Goal: Navigation & Orientation: Understand site structure

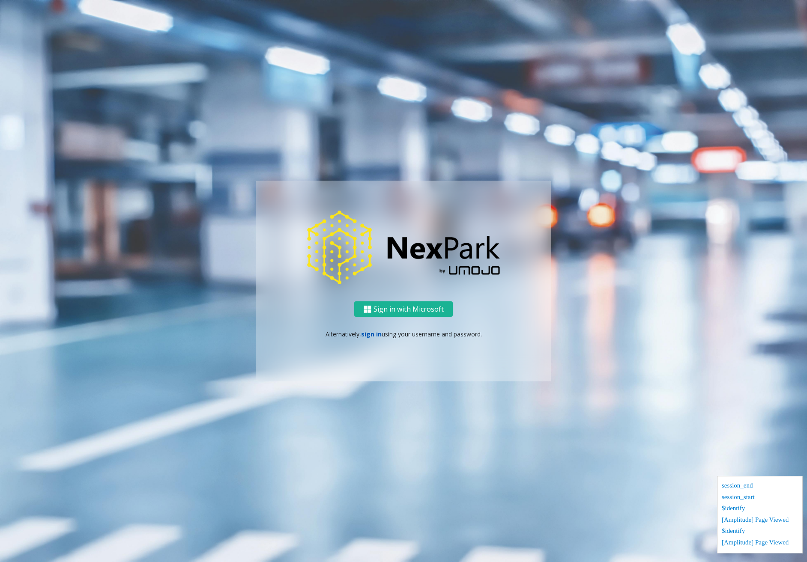
click at [371, 338] on link "sign in" at bounding box center [371, 334] width 21 height 8
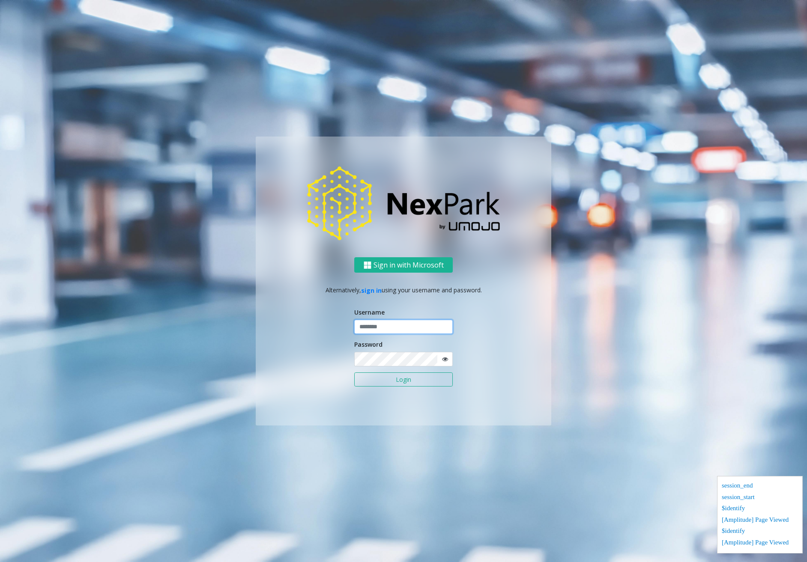
click at [420, 326] on input "text" at bounding box center [403, 327] width 99 height 15
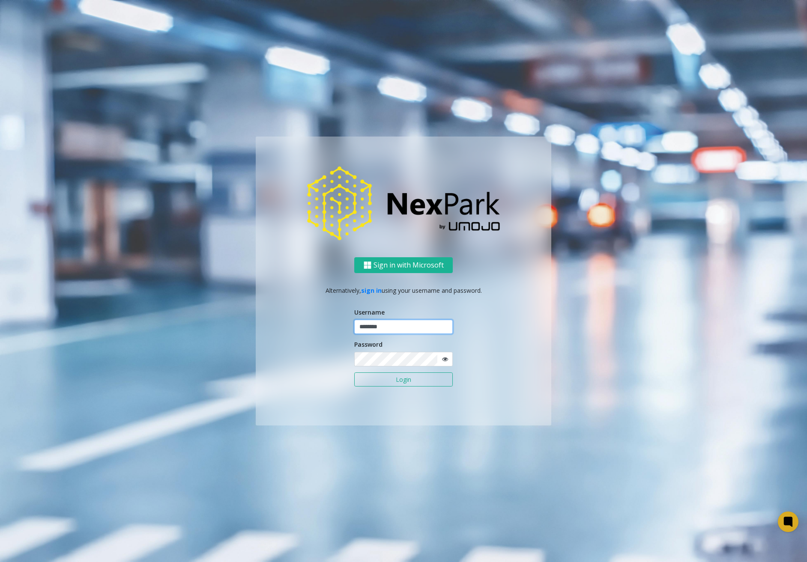
type input "********"
click at [384, 380] on button "Login" at bounding box center [403, 380] width 99 height 15
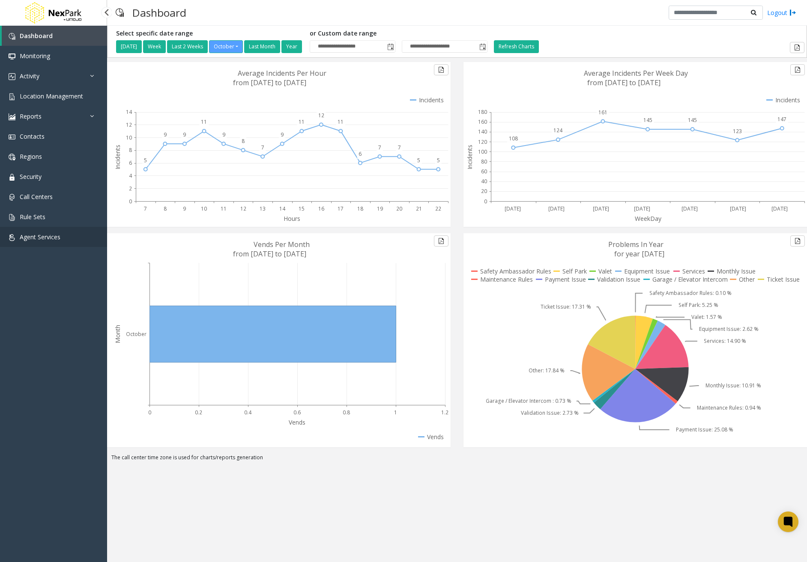
click at [36, 237] on span "Agent Services" at bounding box center [40, 237] width 41 height 8
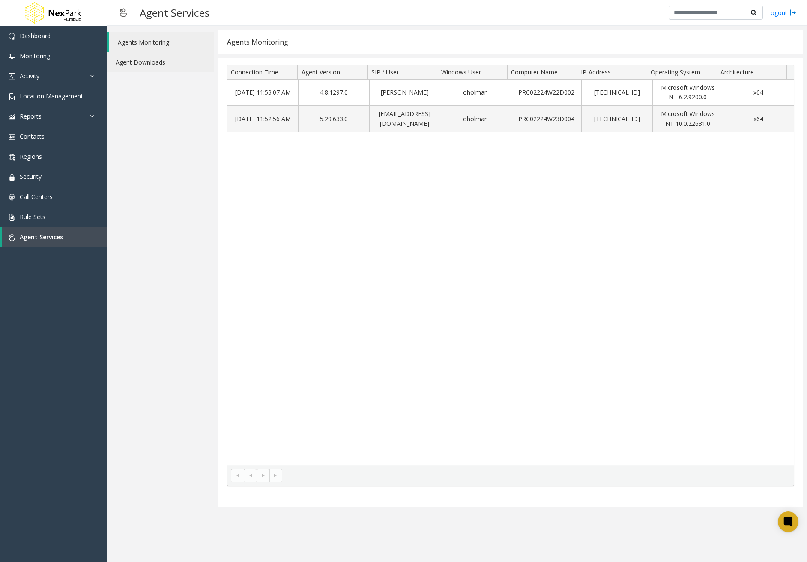
click at [163, 63] on link "Agent Downloads" at bounding box center [160, 62] width 107 height 20
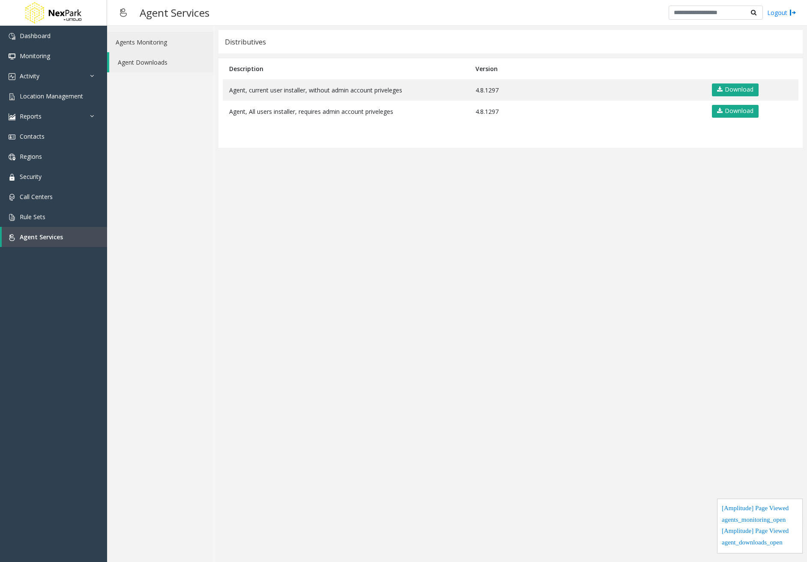
click at [160, 42] on link "Agents Monitoring" at bounding box center [160, 42] width 107 height 20
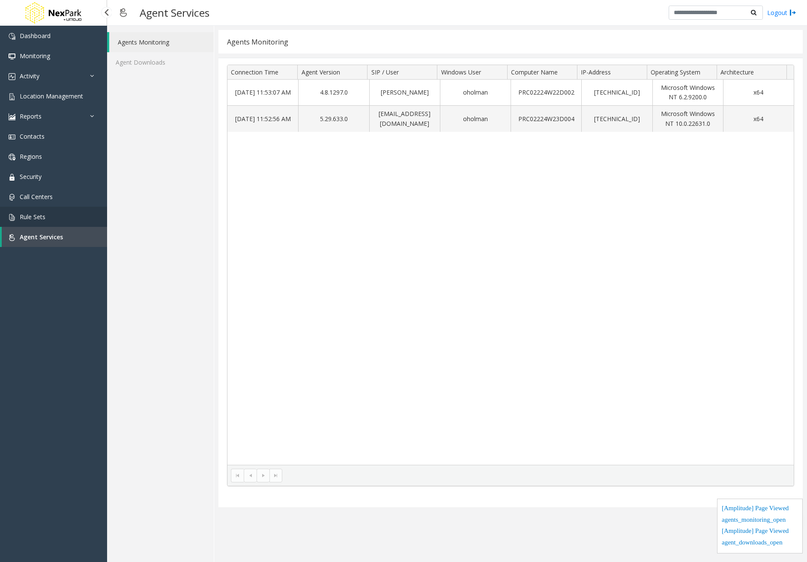
click at [44, 215] on span "Rule Sets" at bounding box center [33, 217] width 26 height 8
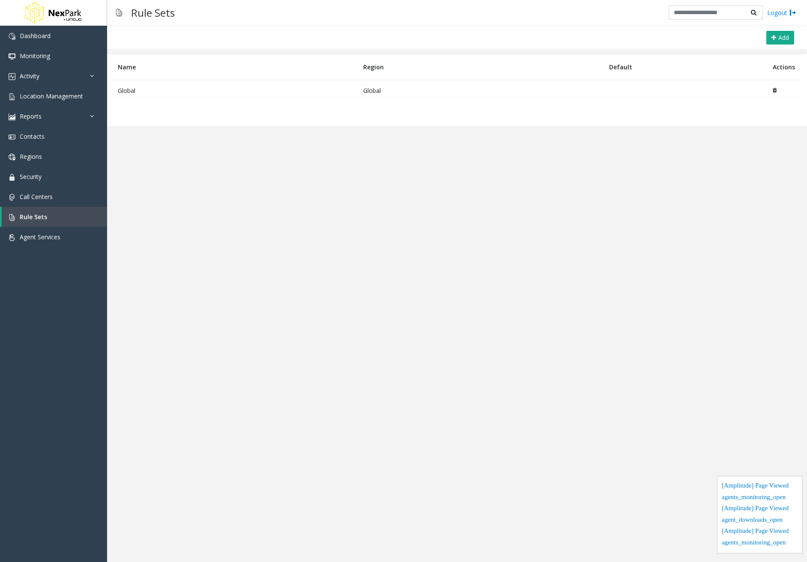
click at [156, 91] on td "Global" at bounding box center [233, 90] width 245 height 21
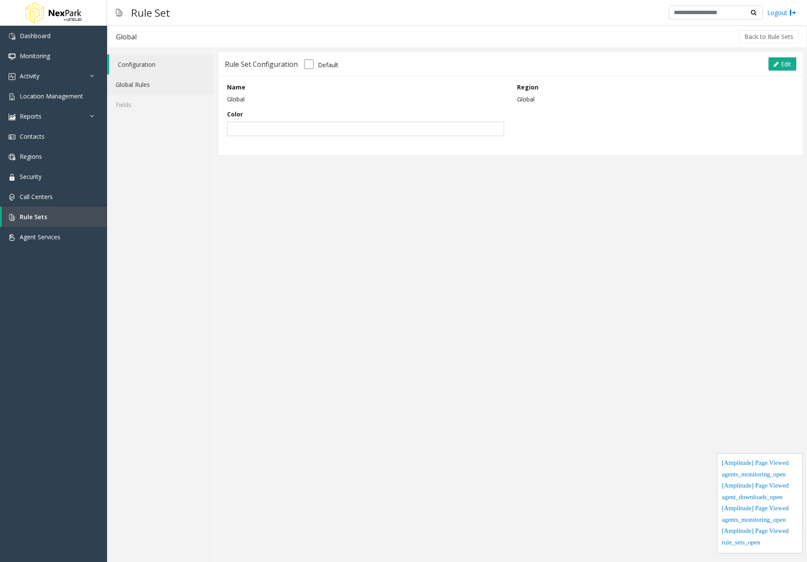
click at [152, 81] on link "Global Rules" at bounding box center [160, 85] width 107 height 20
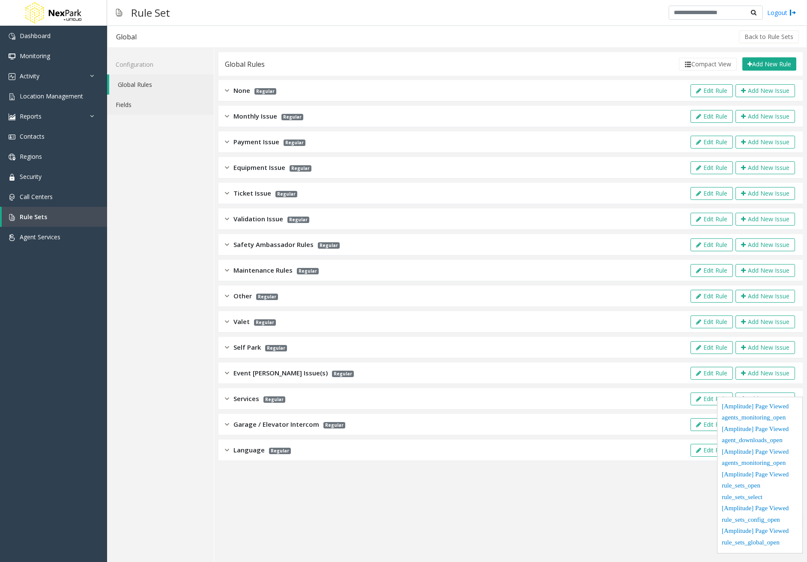
click at [143, 109] on link "Fields" at bounding box center [160, 105] width 107 height 20
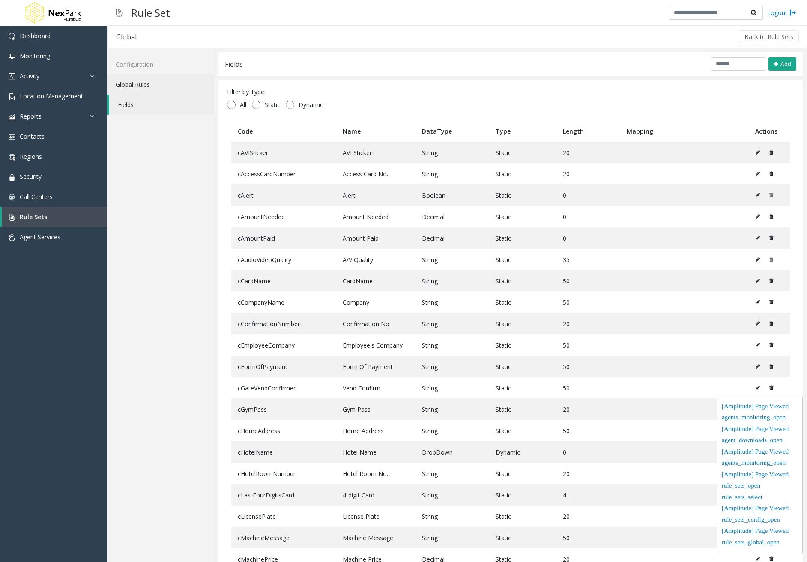
click at [150, 87] on link "Global Rules" at bounding box center [160, 85] width 107 height 20
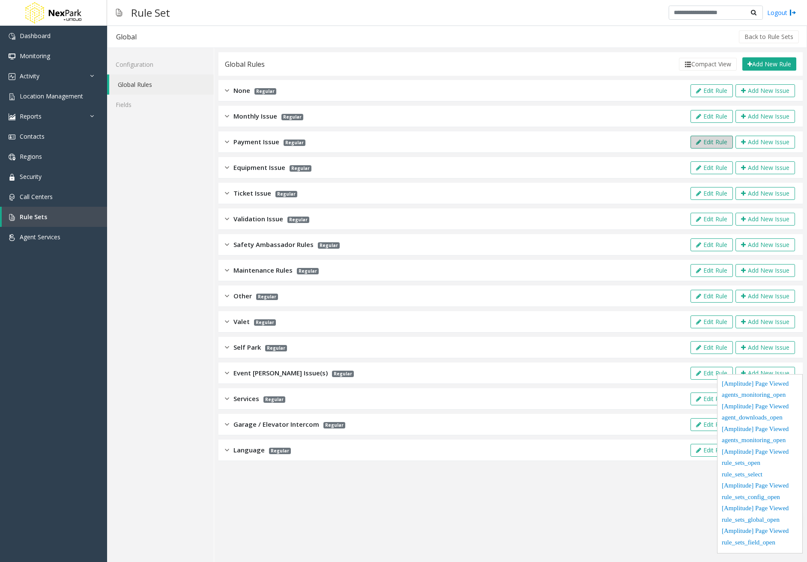
click at [721, 142] on button "Edit Rule" at bounding box center [712, 142] width 42 height 13
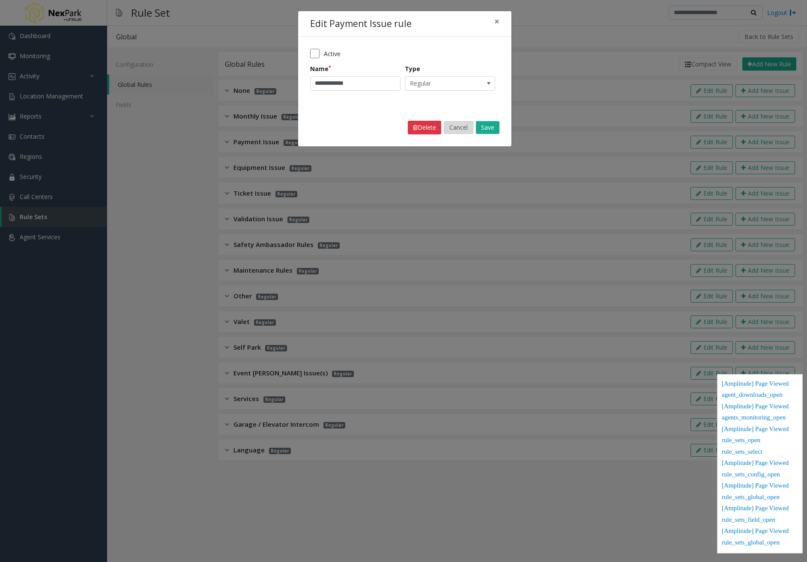
click at [463, 126] on button "Cancel" at bounding box center [459, 127] width 30 height 13
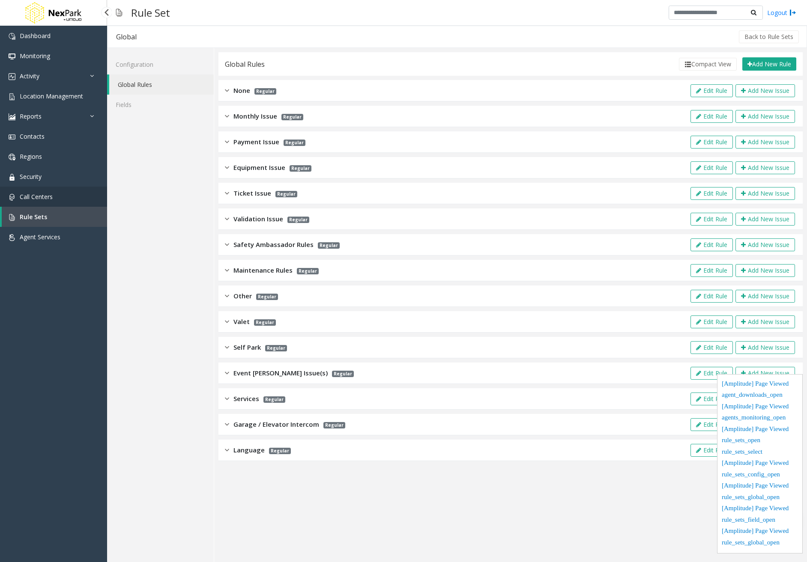
click at [46, 201] on link "Call Centers" at bounding box center [53, 197] width 107 height 20
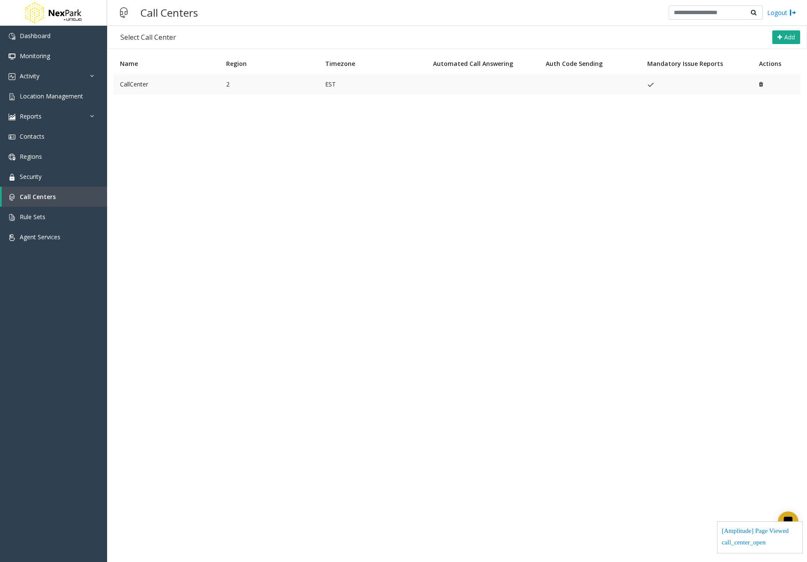
click at [259, 91] on td "2" at bounding box center [269, 84] width 99 height 21
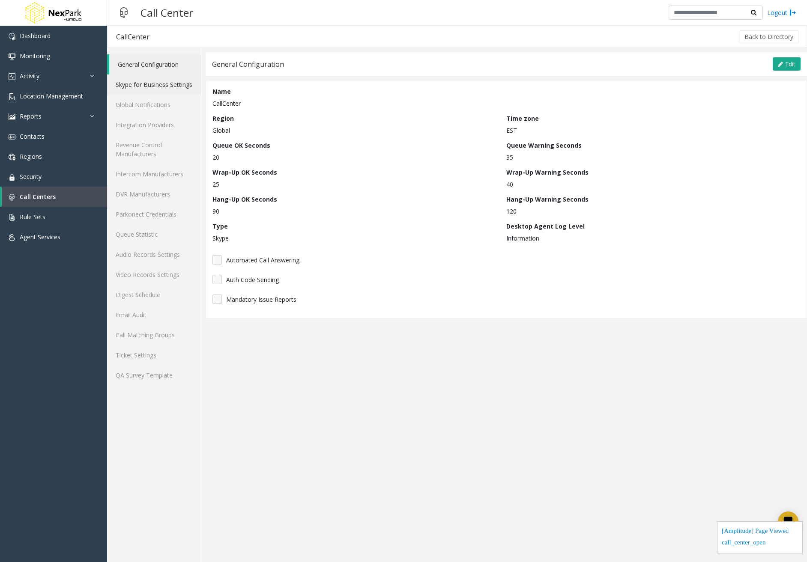
click at [170, 92] on link "Skype for Business Settings" at bounding box center [154, 85] width 94 height 20
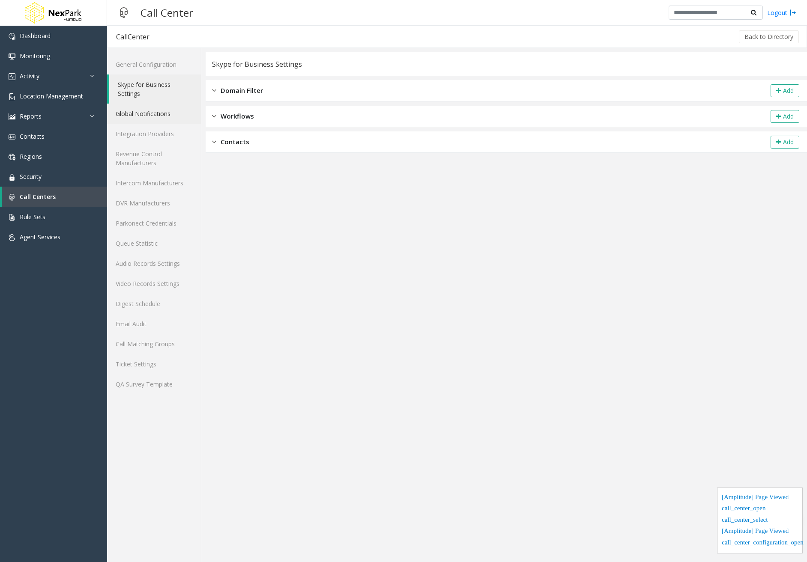
click at [156, 111] on link "Global Notifications" at bounding box center [154, 114] width 94 height 20
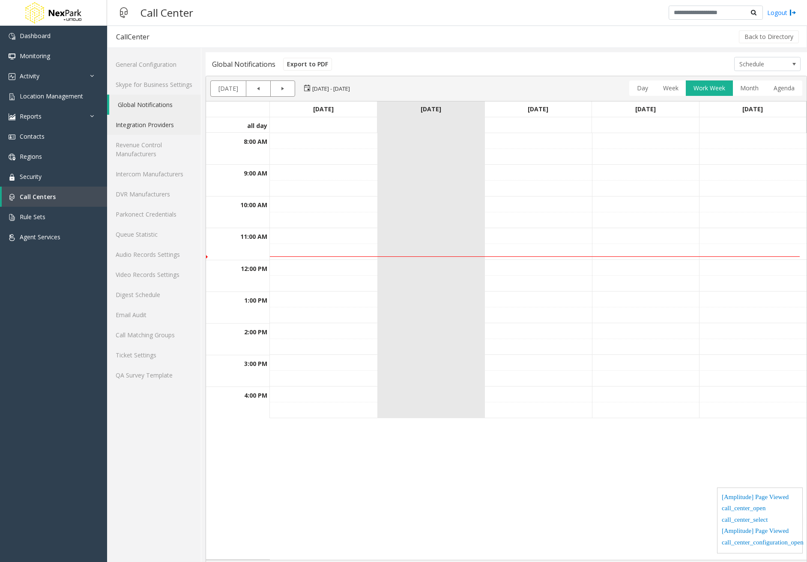
click at [158, 122] on link "Integration Providers" at bounding box center [154, 125] width 94 height 20
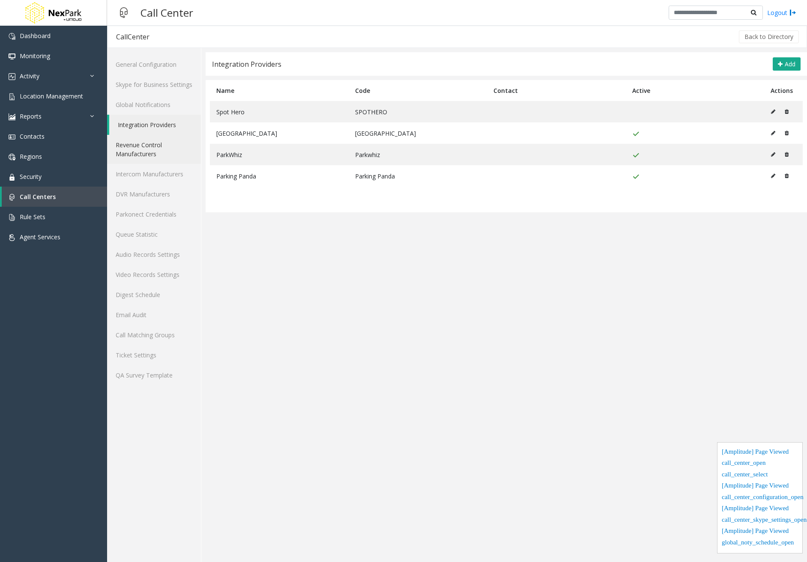
click at [147, 159] on link "Revenue Control Manufacturers" at bounding box center [154, 149] width 94 height 29
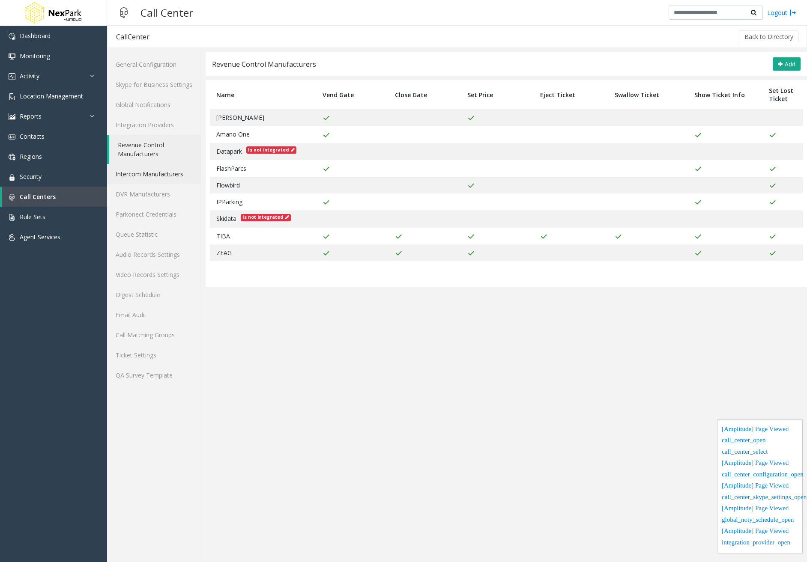
click at [150, 181] on link "Intercom Manufacturers" at bounding box center [154, 174] width 94 height 20
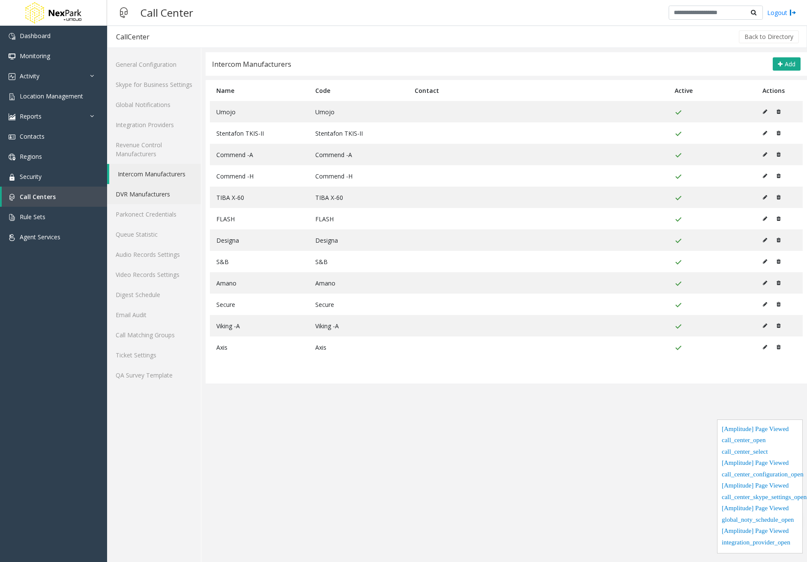
click at [156, 194] on link "DVR Manufacturers" at bounding box center [154, 194] width 94 height 20
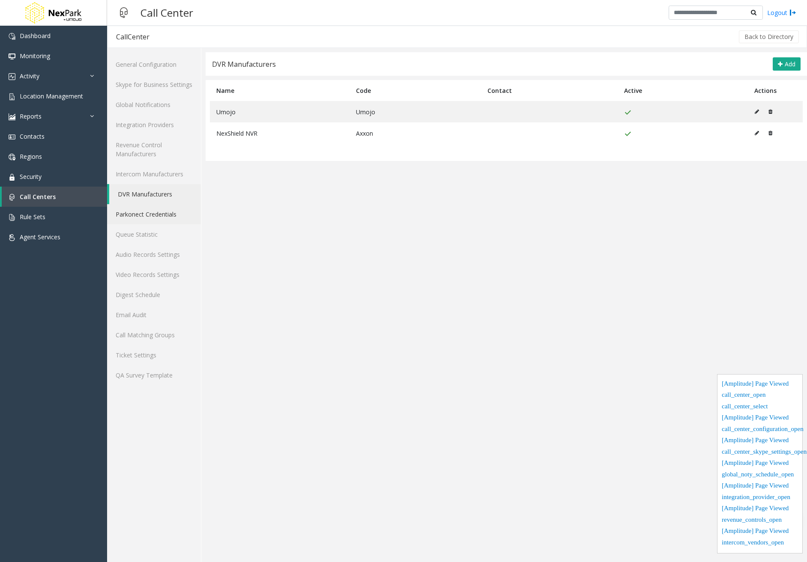
click at [157, 217] on link "Parkonect Credentials" at bounding box center [154, 214] width 94 height 20
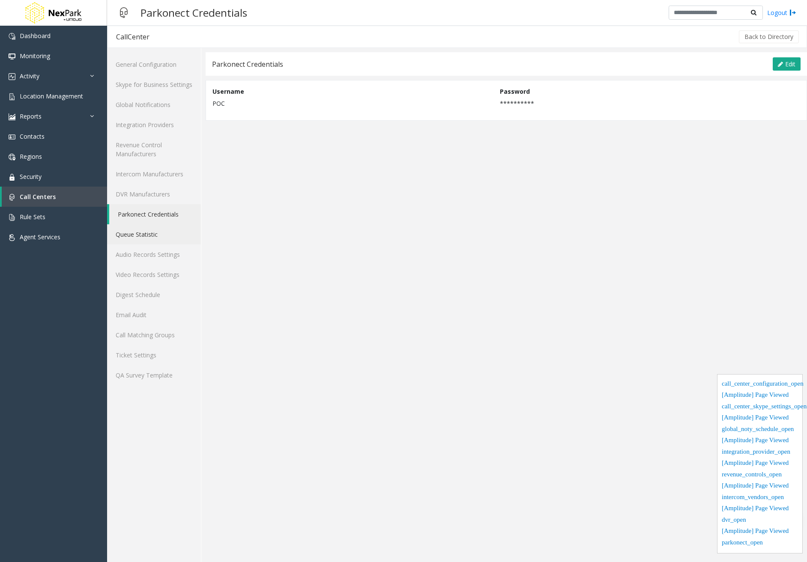
click at [151, 233] on link "Queue Statistic" at bounding box center [154, 234] width 94 height 20
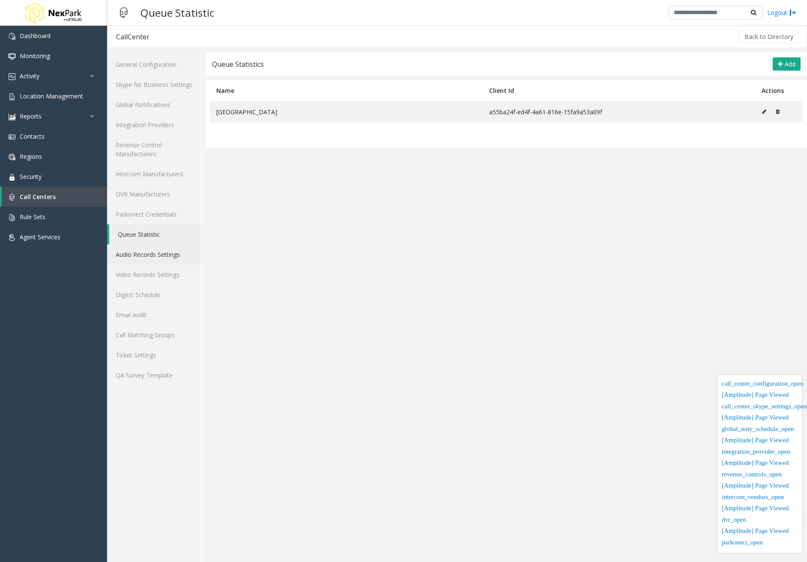
click at [152, 254] on link "Audio Records Settings" at bounding box center [154, 255] width 94 height 20
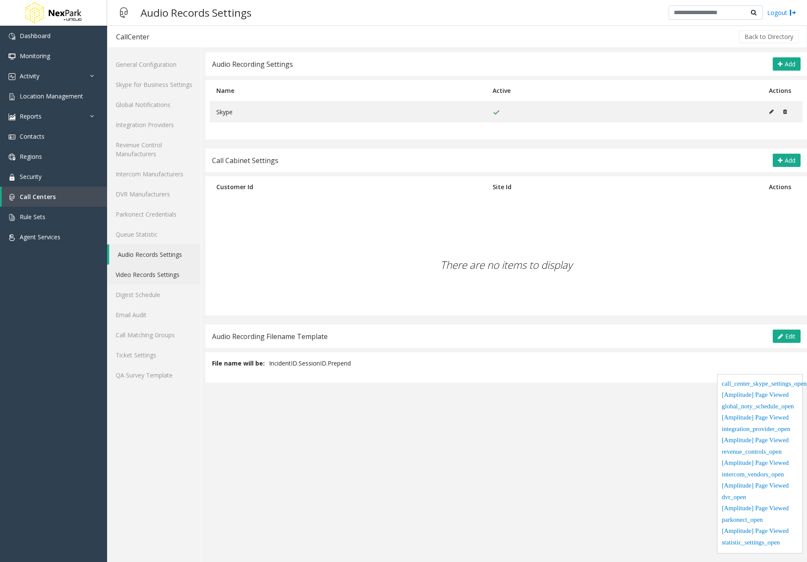
click at [153, 280] on link "Video Records Settings" at bounding box center [154, 275] width 94 height 20
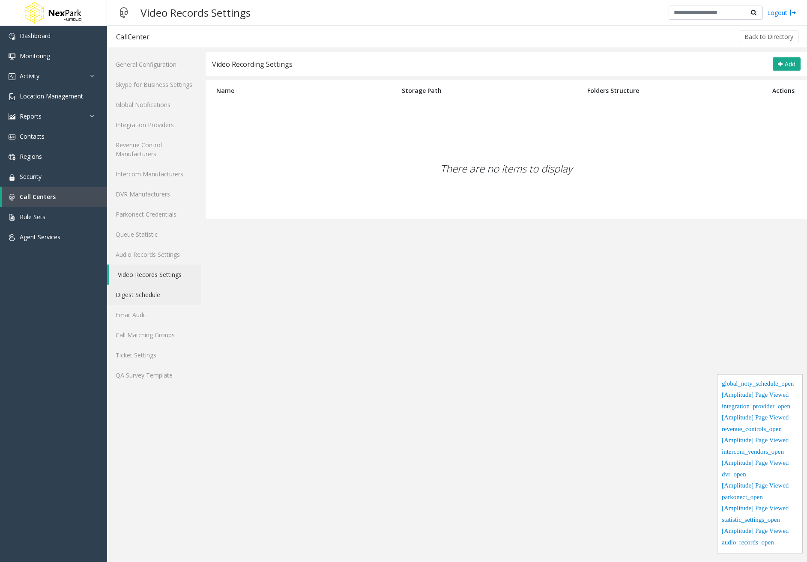
click at [153, 294] on link "Digest Schedule" at bounding box center [154, 295] width 94 height 20
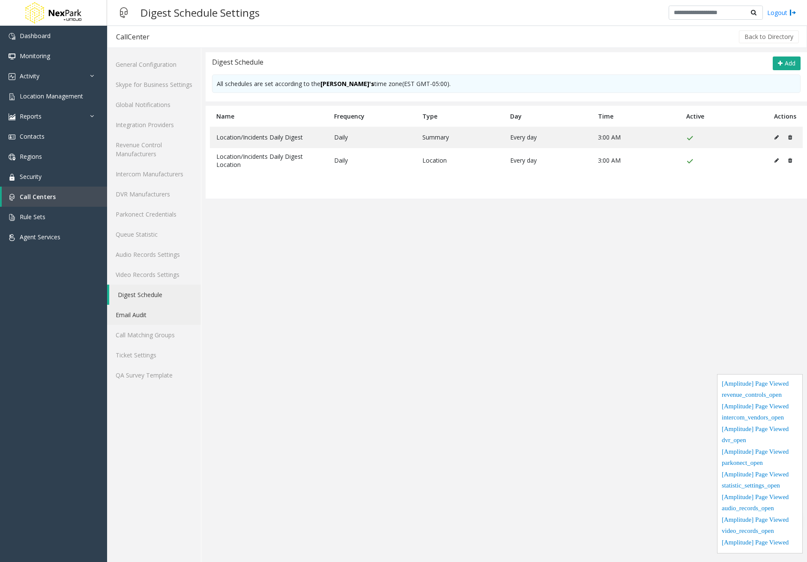
click at [149, 308] on link "Email Audit" at bounding box center [154, 315] width 94 height 20
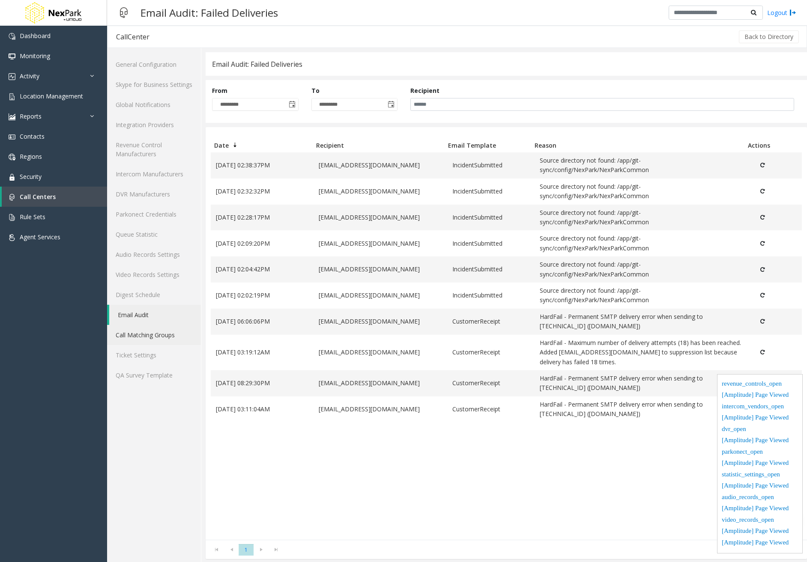
click at [145, 342] on link "Call Matching Groups" at bounding box center [154, 335] width 94 height 20
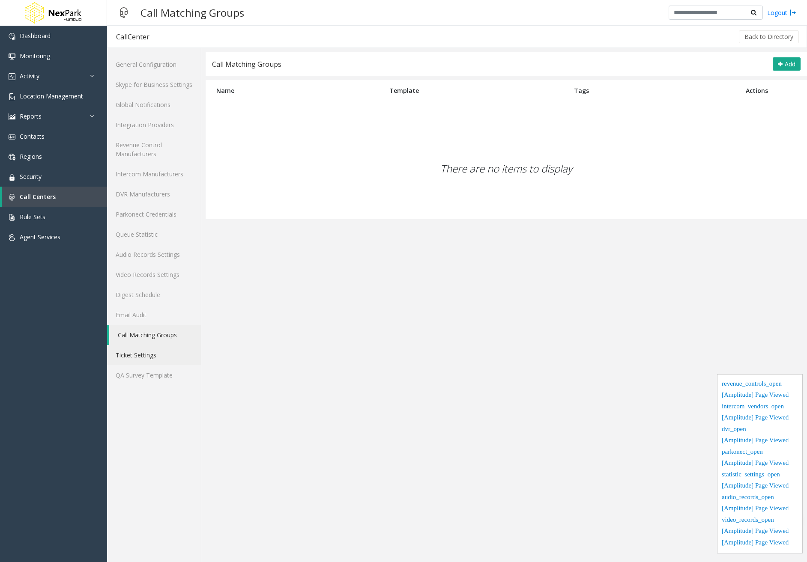
click at [149, 352] on link "Ticket Settings" at bounding box center [154, 355] width 94 height 20
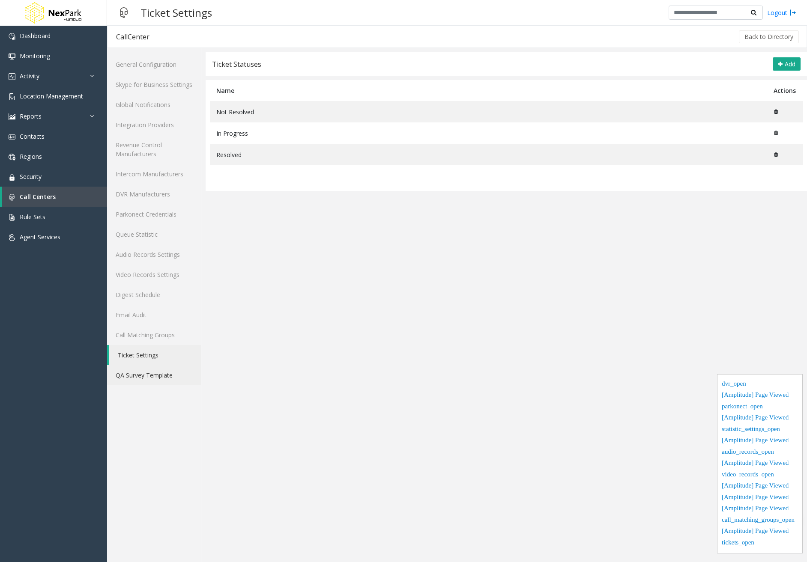
click at [150, 379] on link "QA Survey Template" at bounding box center [154, 375] width 94 height 20
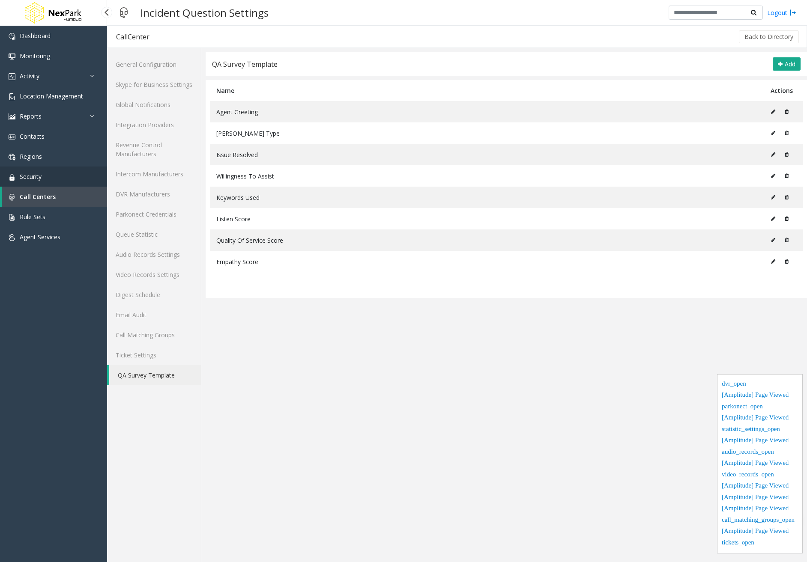
click at [60, 177] on link "Security" at bounding box center [53, 177] width 107 height 20
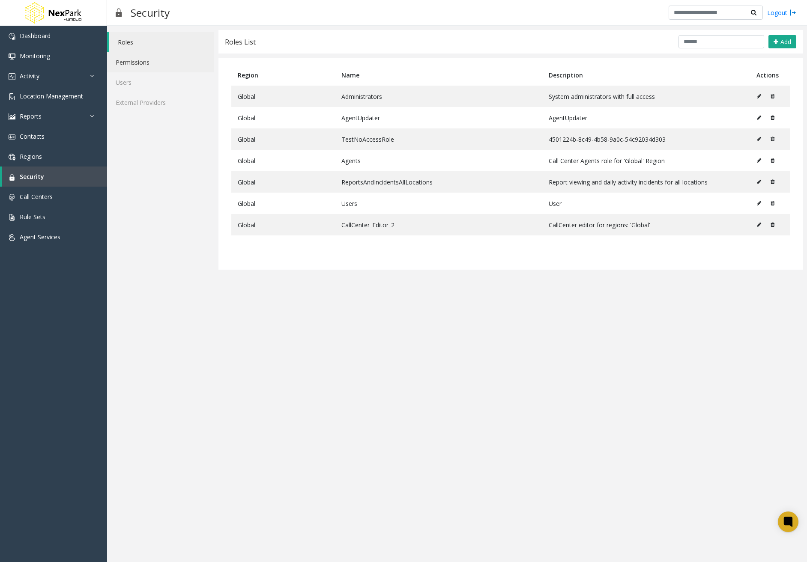
click at [142, 57] on link "Permissions" at bounding box center [160, 62] width 107 height 20
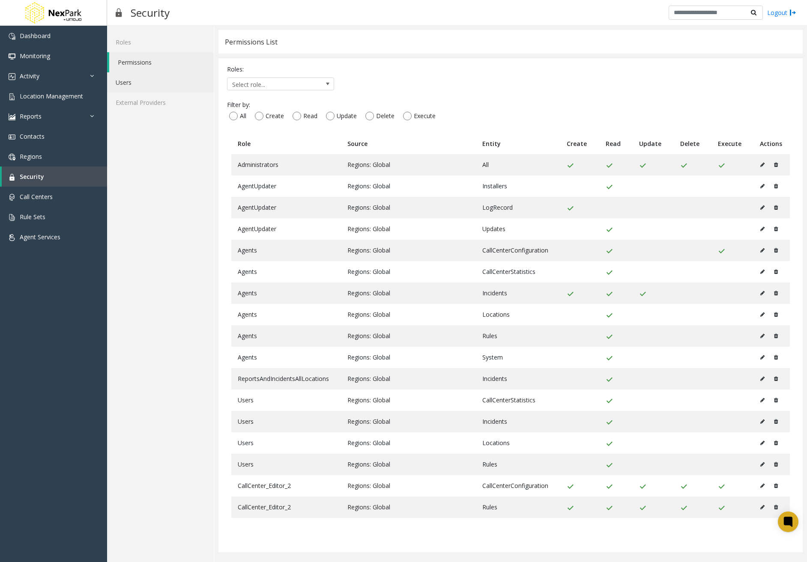
click at [136, 83] on link "Users" at bounding box center [160, 82] width 107 height 20
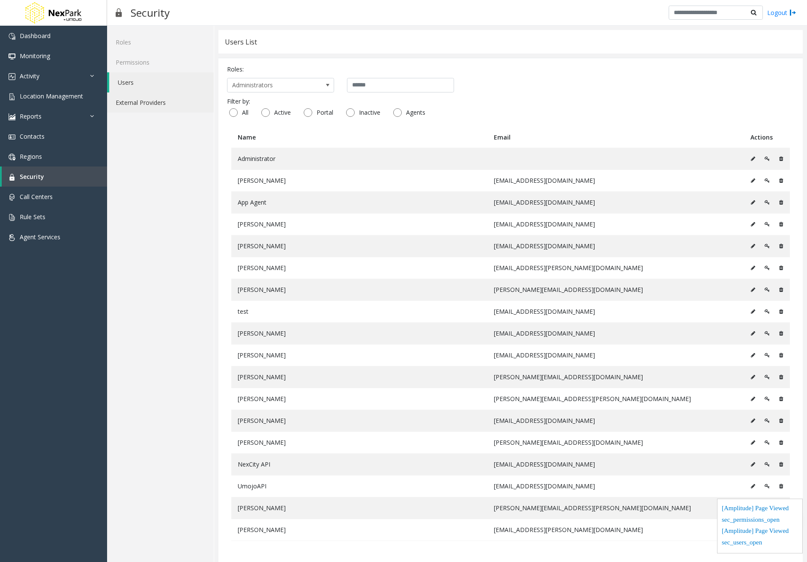
click at [134, 103] on link "External Providers" at bounding box center [160, 103] width 107 height 20
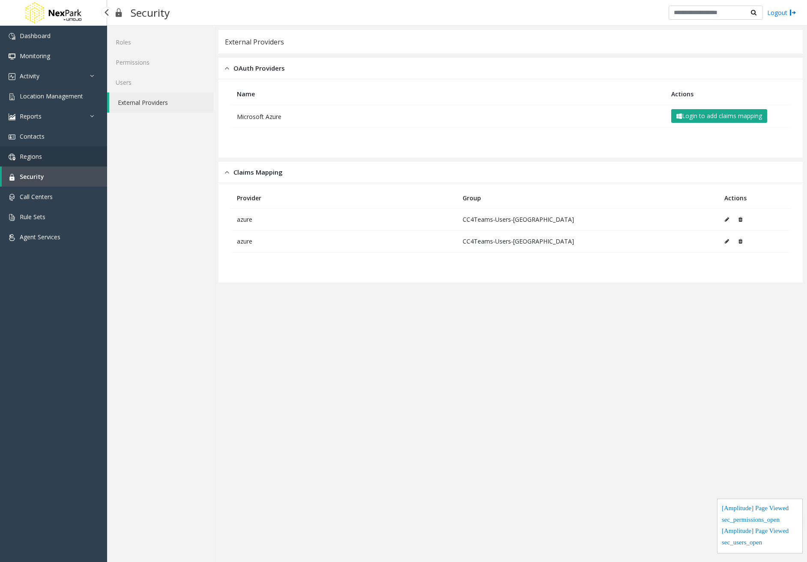
click at [74, 154] on link "Regions" at bounding box center [53, 157] width 107 height 20
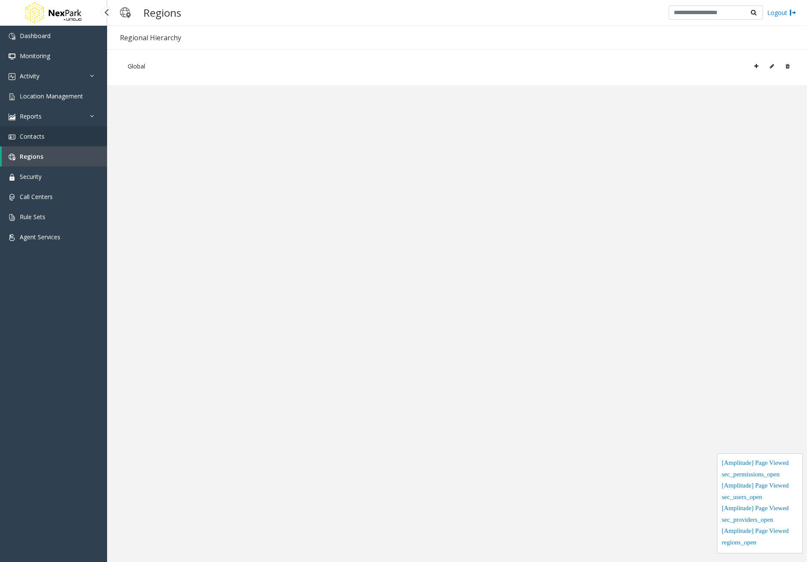
click at [32, 145] on link "Contacts" at bounding box center [53, 136] width 107 height 20
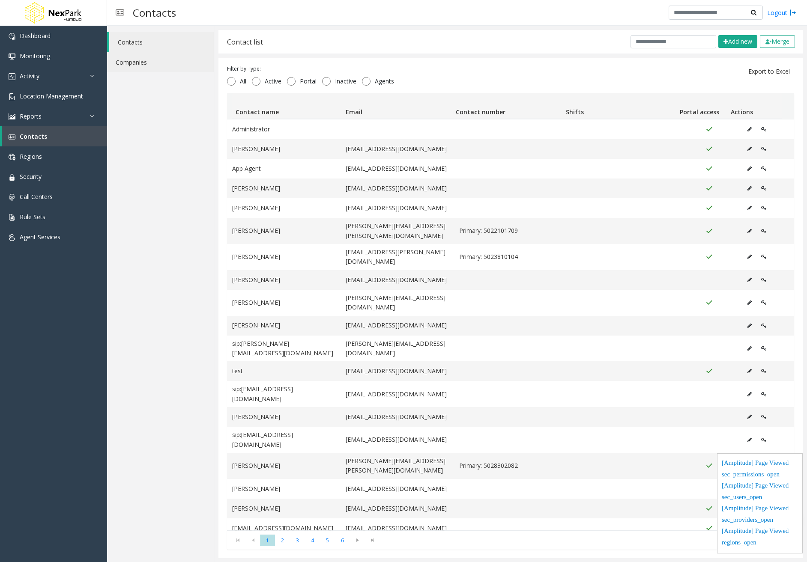
click at [157, 59] on link "Companies" at bounding box center [160, 62] width 107 height 20
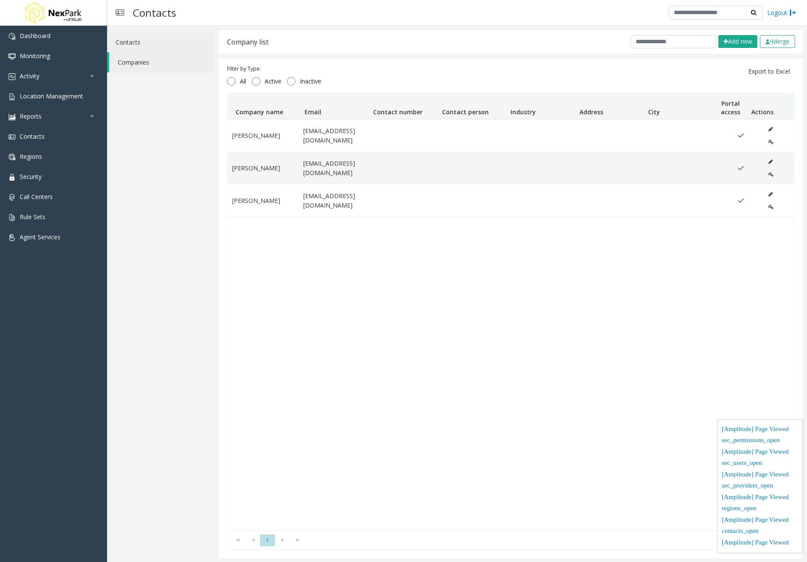
click at [155, 42] on link "Contacts" at bounding box center [160, 42] width 107 height 20
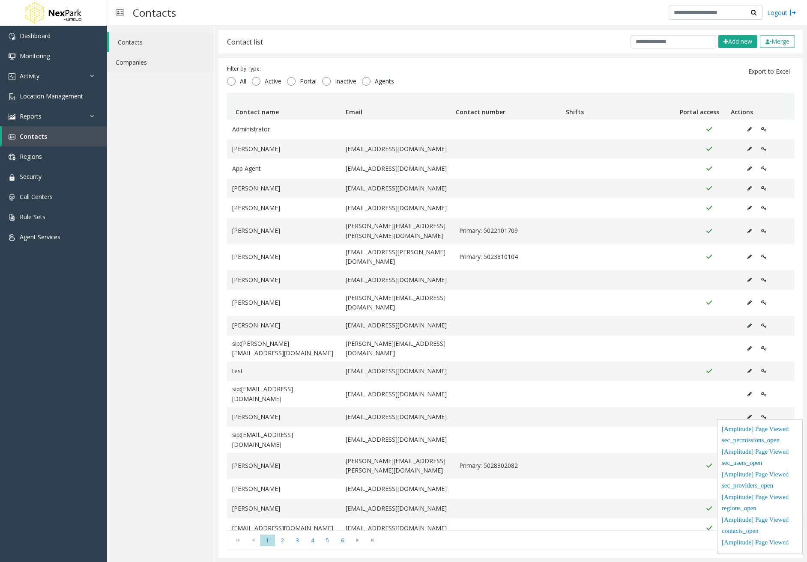
click at [147, 65] on link "Companies" at bounding box center [160, 62] width 107 height 20
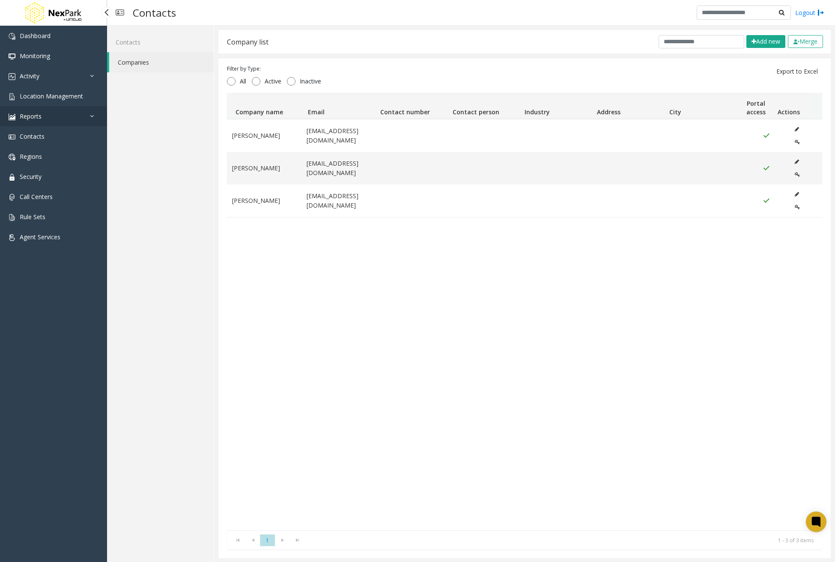
click at [72, 113] on link "Reports" at bounding box center [53, 116] width 107 height 20
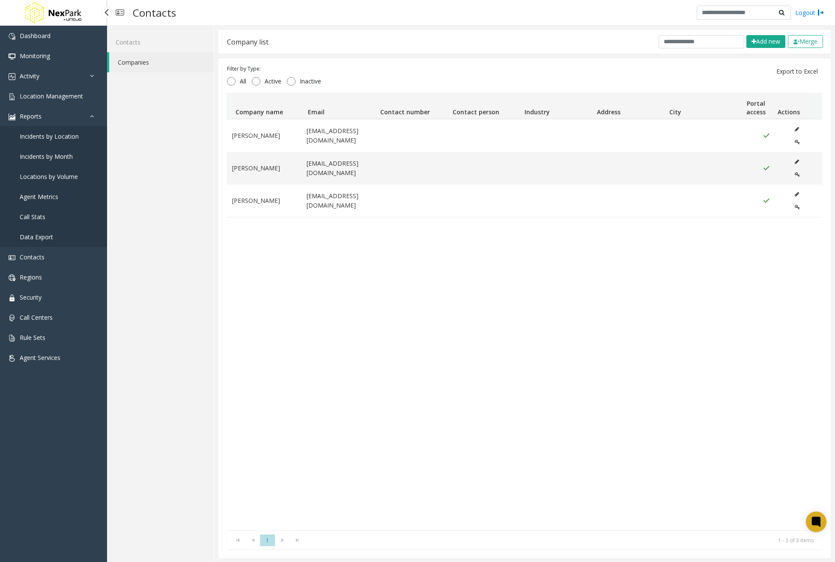
click at [63, 138] on span "Incidents by Location" at bounding box center [49, 136] width 59 height 8
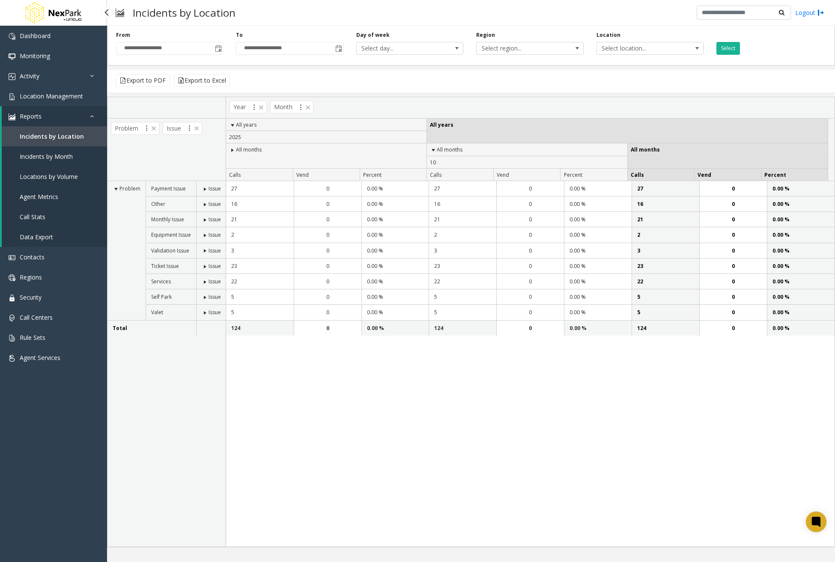
click at [61, 157] on span "Incidents by Month" at bounding box center [46, 157] width 53 height 8
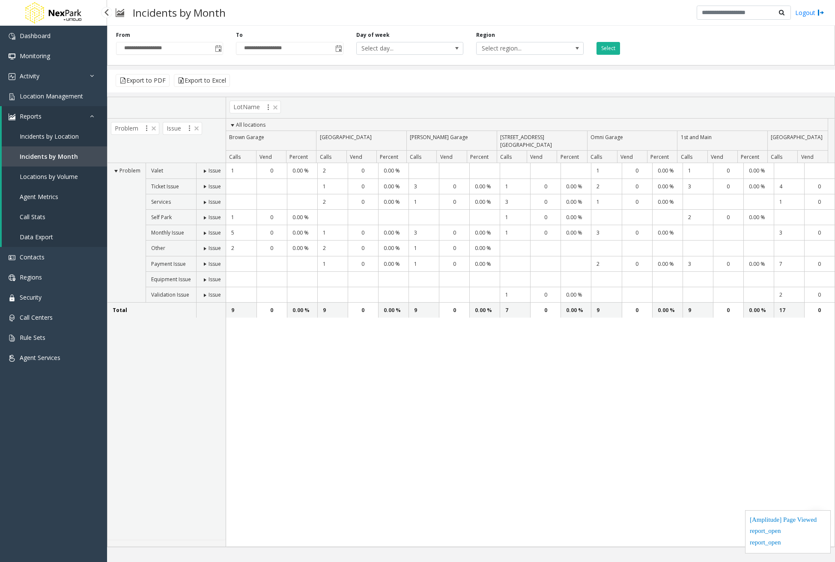
click at [61, 174] on span "Locations by Volume" at bounding box center [49, 177] width 58 height 8
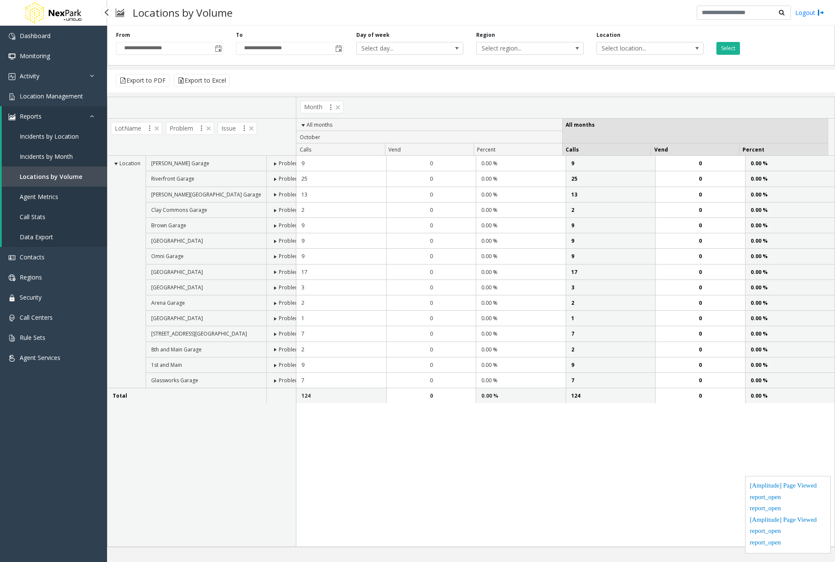
click at [54, 203] on link "Agent Metrics" at bounding box center [54, 197] width 105 height 20
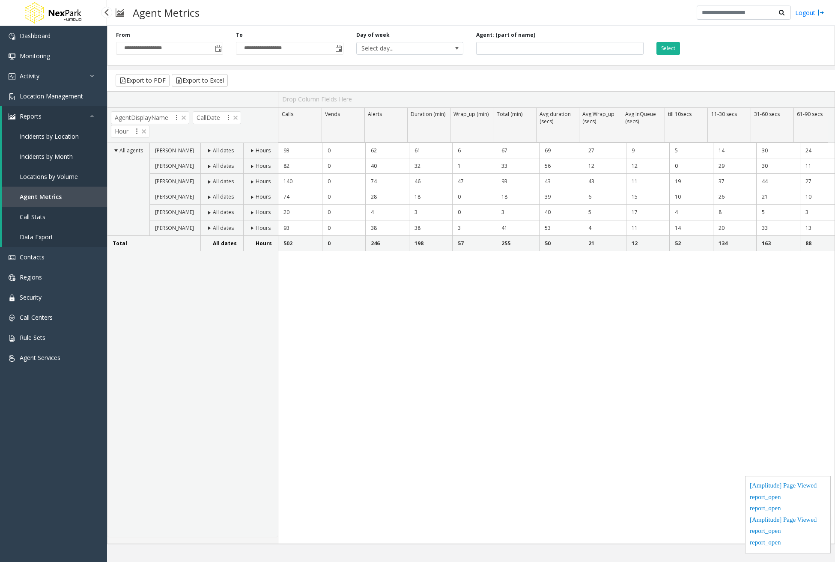
click at [38, 218] on span "Call Stats" at bounding box center [33, 217] width 26 height 8
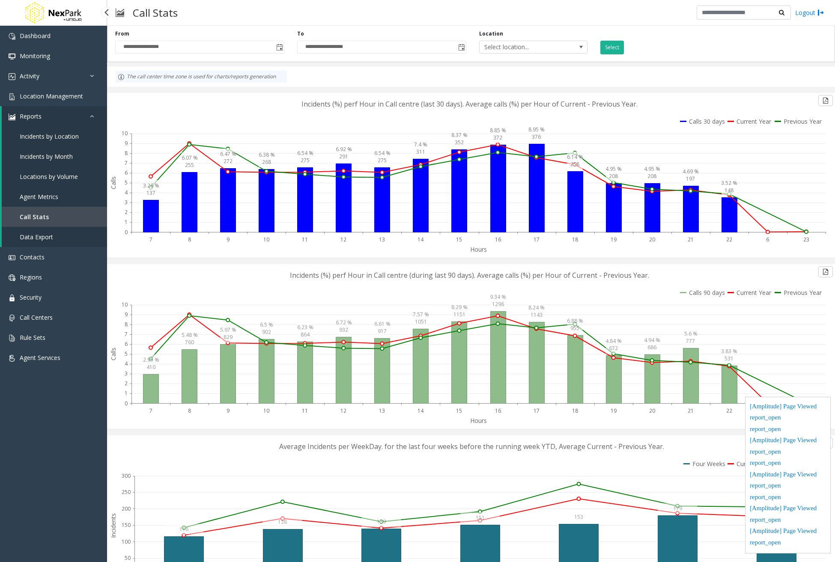
click at [46, 235] on span "Data Export" at bounding box center [36, 237] width 33 height 8
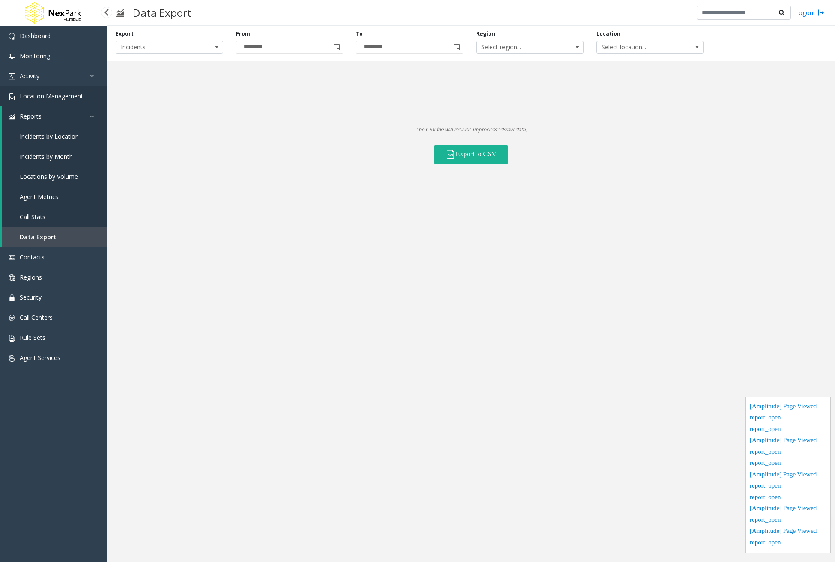
click at [67, 92] on link "Location Management" at bounding box center [53, 96] width 107 height 20
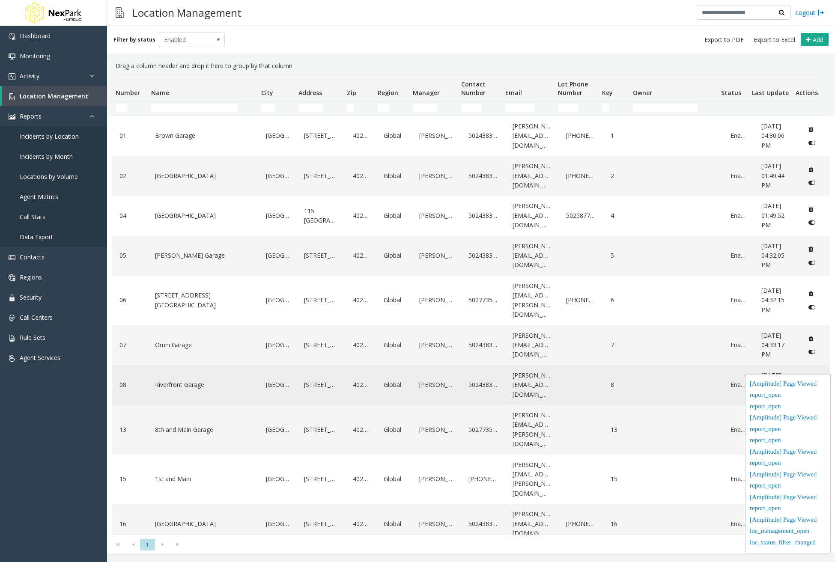
click at [208, 382] on link "Riverfront Garage" at bounding box center [203, 385] width 101 height 14
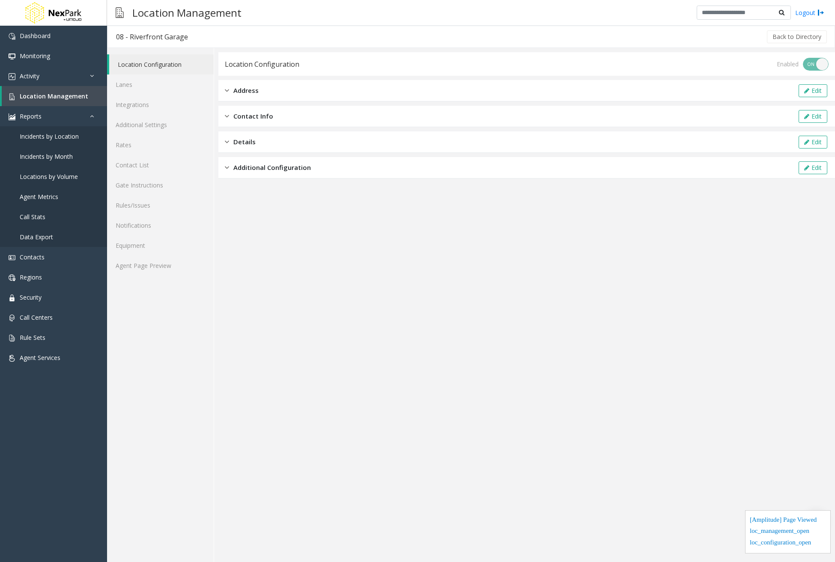
click at [162, 67] on link "Location Configuration" at bounding box center [161, 64] width 105 height 20
click at [142, 83] on link "Lanes" at bounding box center [160, 85] width 107 height 20
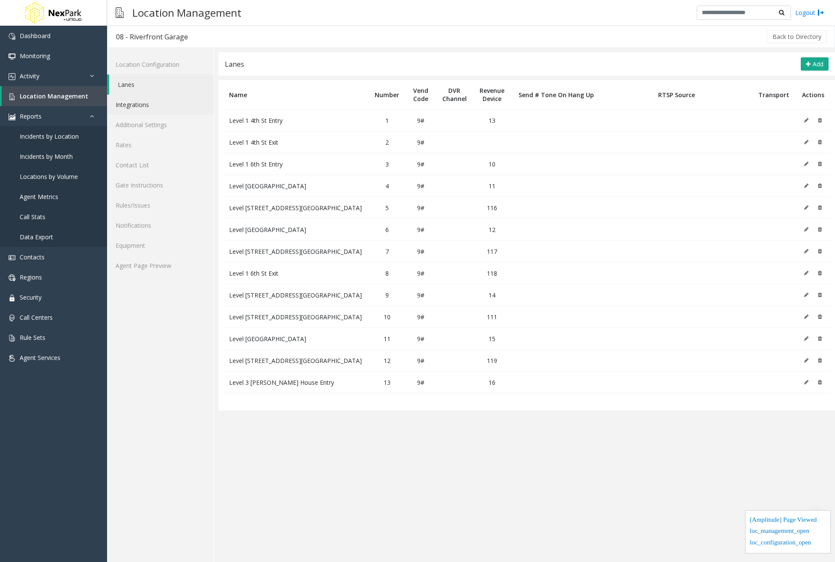
click at [140, 102] on link "Integrations" at bounding box center [160, 105] width 107 height 20
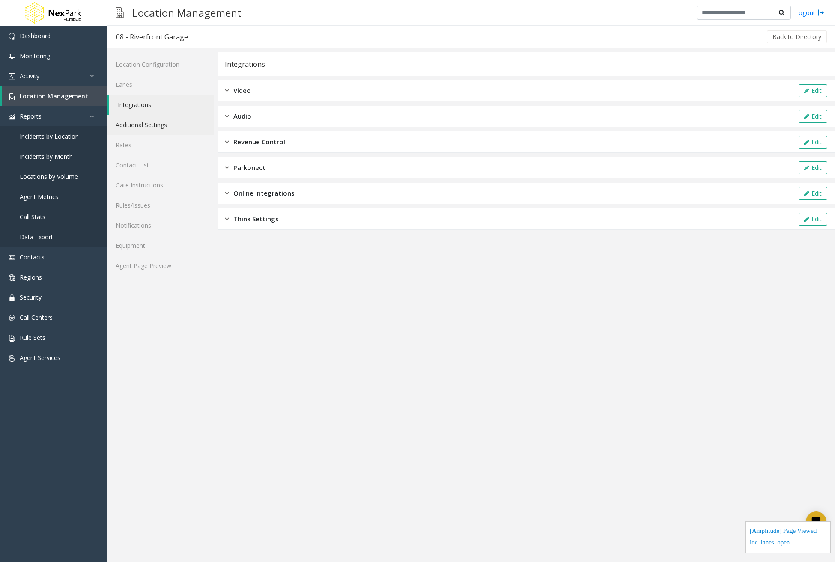
click at [153, 127] on link "Additional Settings" at bounding box center [160, 125] width 107 height 20
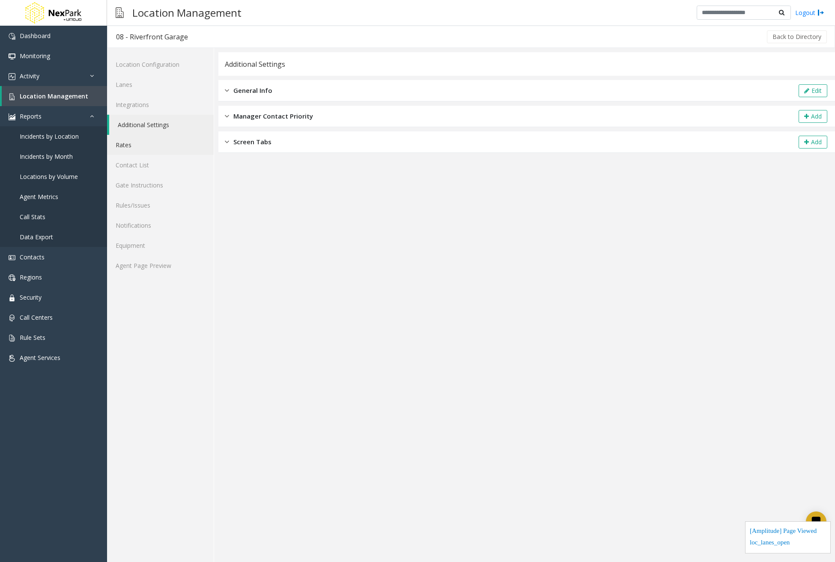
click at [147, 149] on link "Rates" at bounding box center [160, 145] width 107 height 20
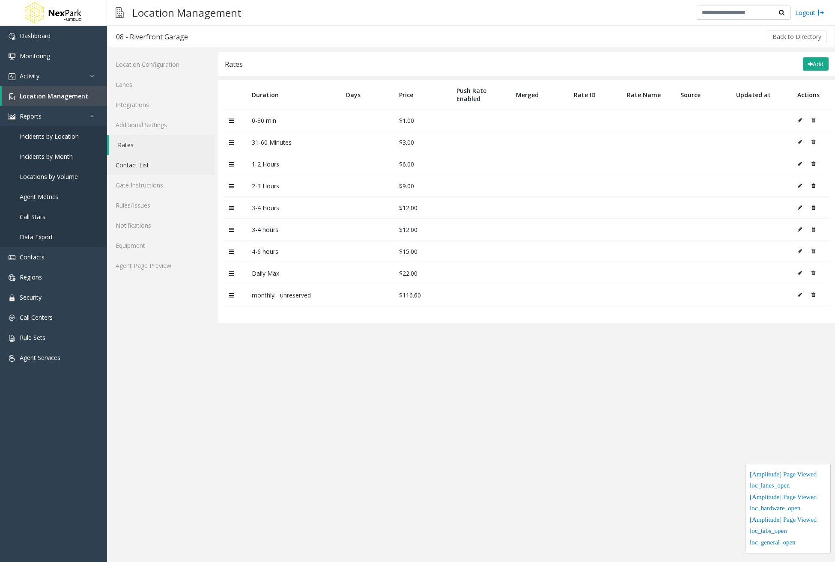
click at [159, 173] on link "Contact List" at bounding box center [160, 165] width 107 height 20
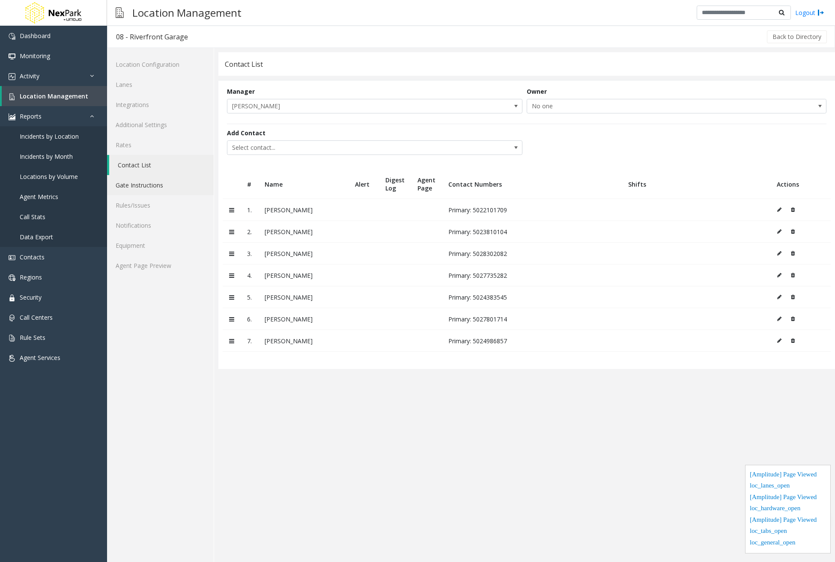
click at [159, 179] on link "Gate Instructions" at bounding box center [160, 185] width 107 height 20
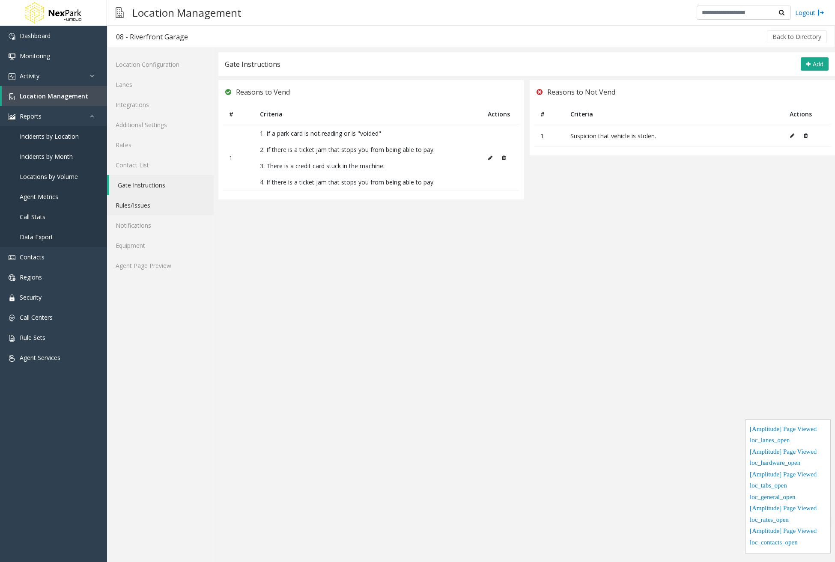
click at [155, 203] on link "Rules/Issues" at bounding box center [160, 205] width 107 height 20
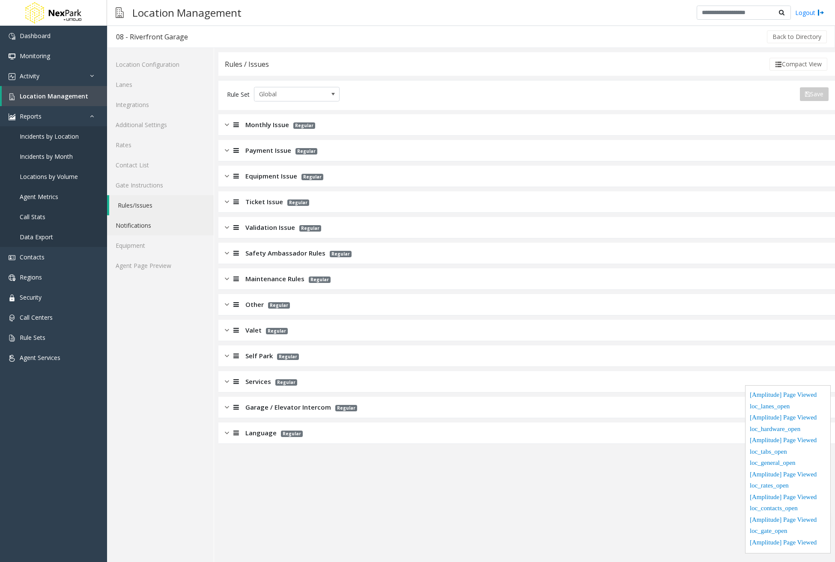
click at [163, 221] on link "Notifications" at bounding box center [160, 225] width 107 height 20
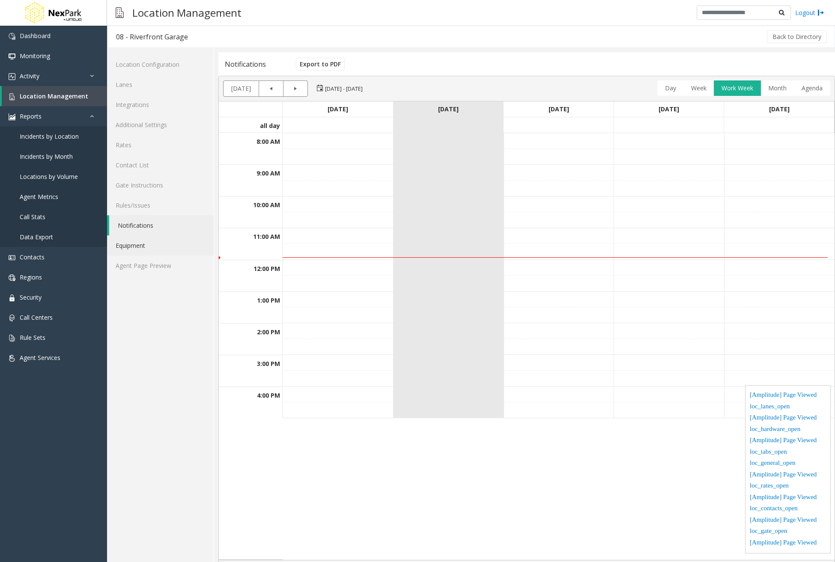
click at [158, 250] on link "Equipment" at bounding box center [160, 246] width 107 height 20
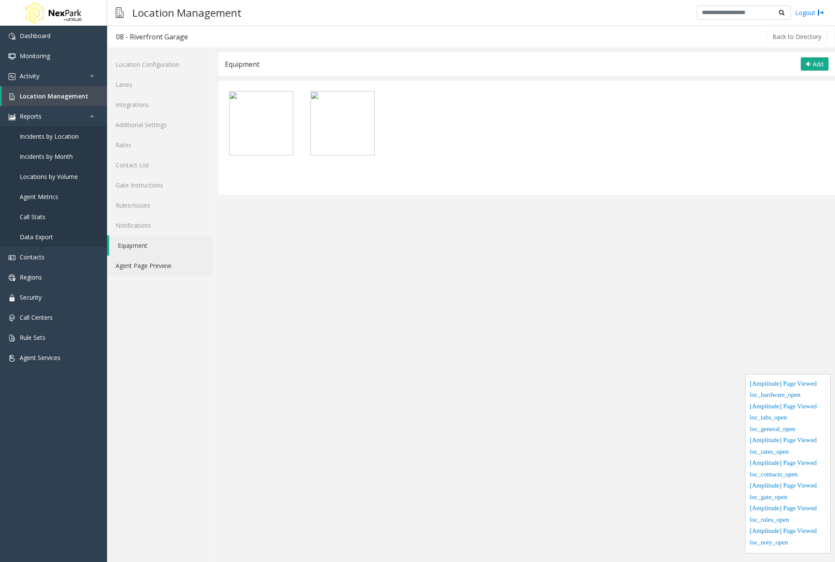
click at [142, 269] on link "Agent Page Preview" at bounding box center [160, 266] width 107 height 20
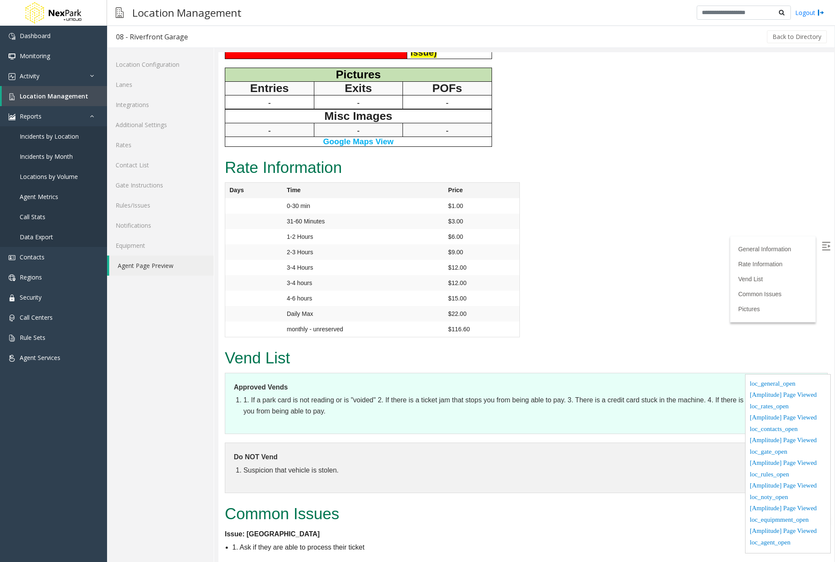
scroll to position [1090, 0]
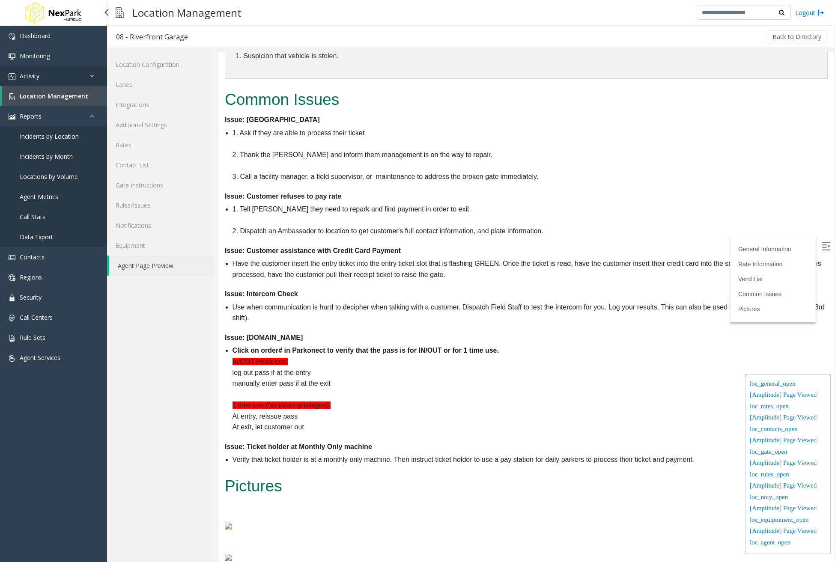
click at [45, 73] on link "Activity" at bounding box center [53, 76] width 107 height 20
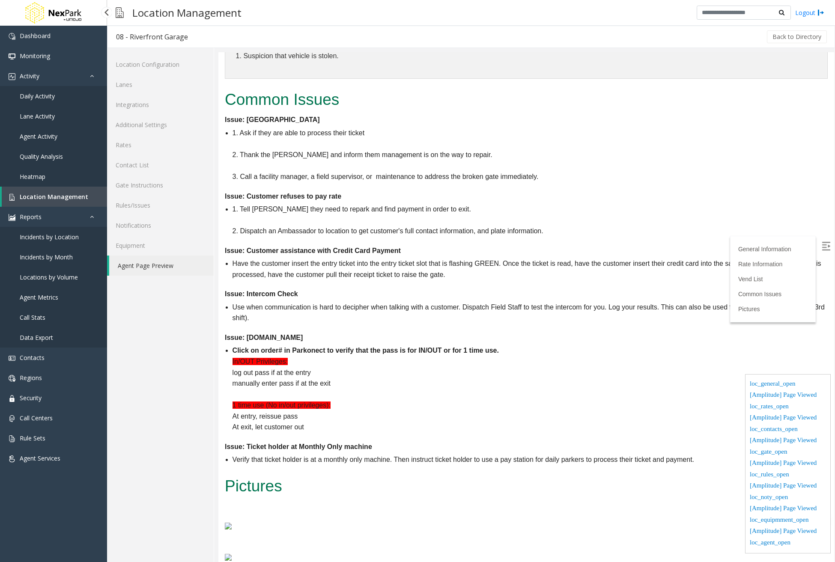
click at [46, 100] on link "Daily Activity" at bounding box center [53, 96] width 107 height 20
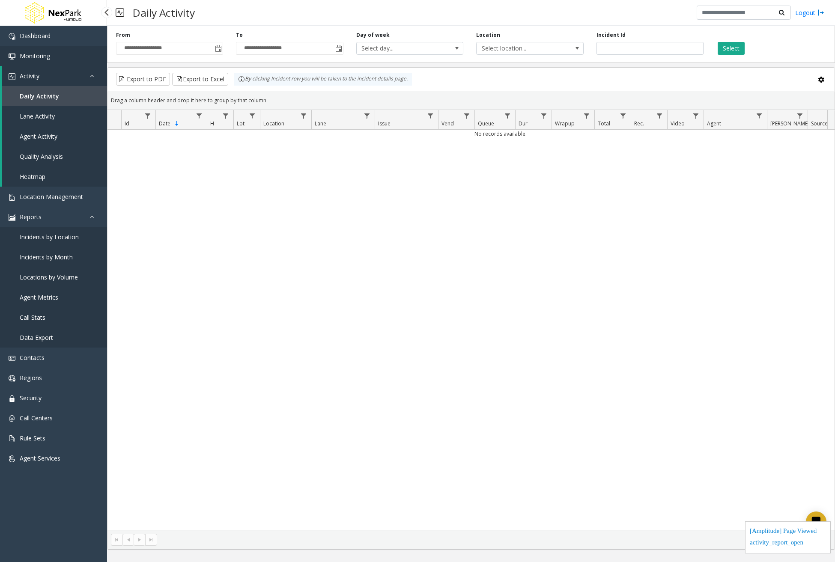
click at [56, 55] on link "Monitoring" at bounding box center [53, 56] width 107 height 20
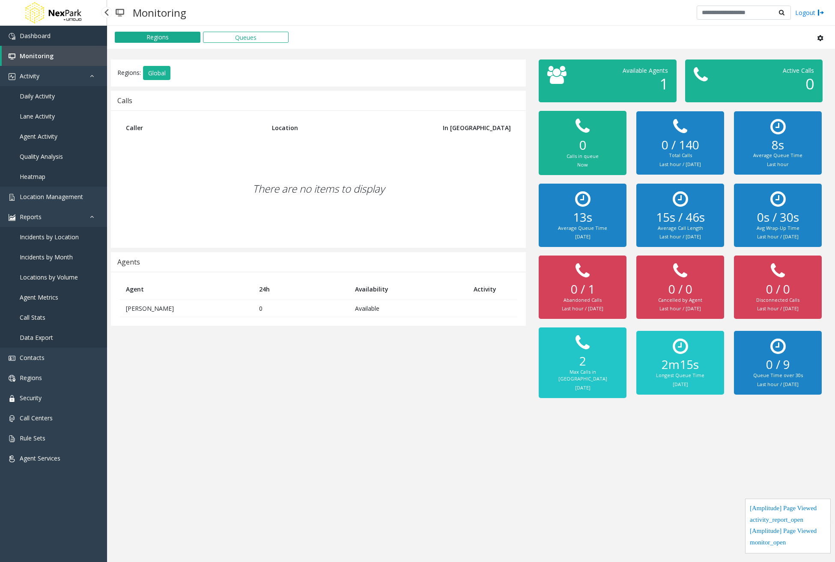
click at [61, 36] on link "Dashboard" at bounding box center [53, 36] width 107 height 20
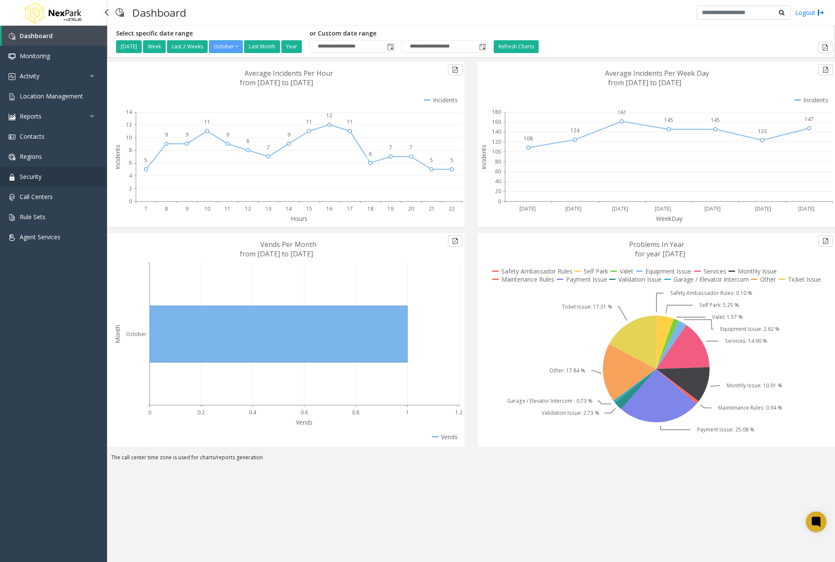
click at [54, 181] on link "Security" at bounding box center [53, 177] width 107 height 20
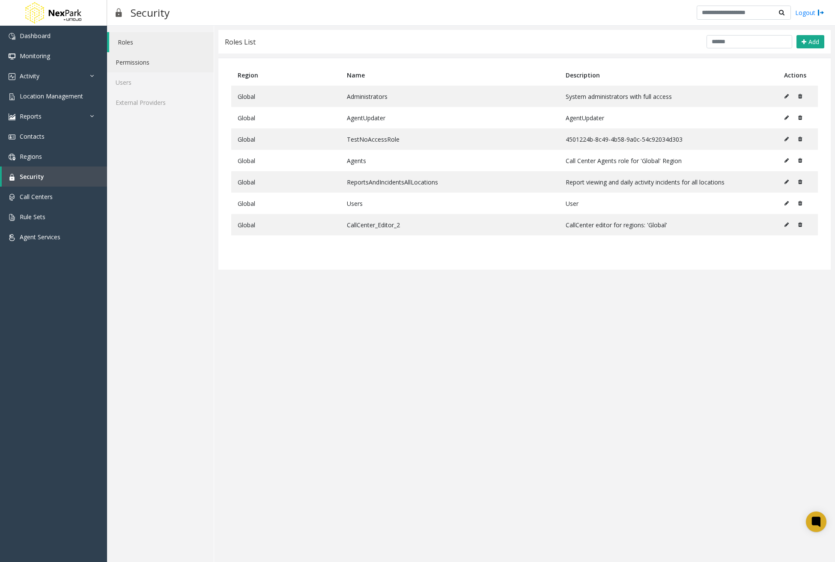
click at [142, 69] on link "Permissions" at bounding box center [160, 62] width 107 height 20
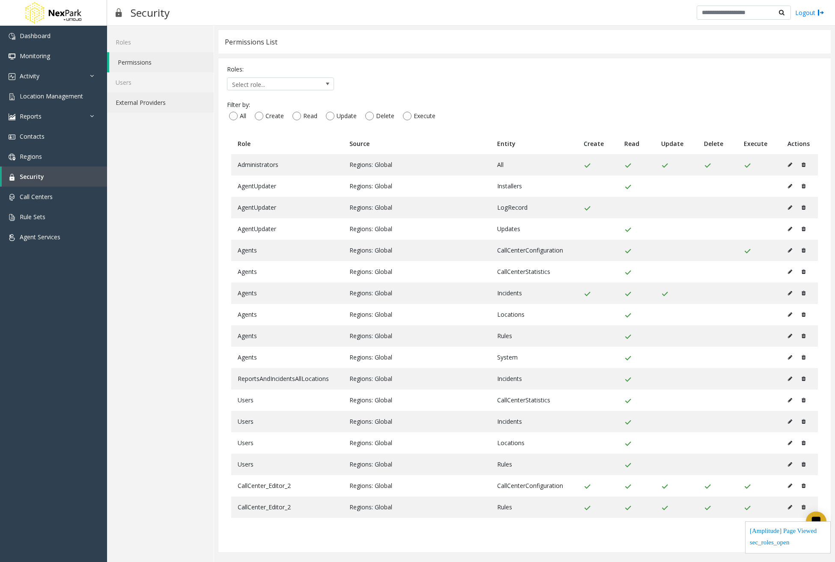
click at [135, 104] on link "External Providers" at bounding box center [160, 103] width 107 height 20
